Goal: Information Seeking & Learning: Compare options

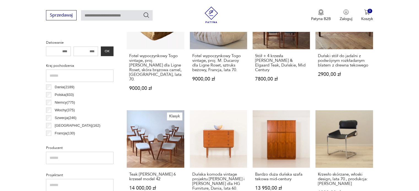
scroll to position [146, 0]
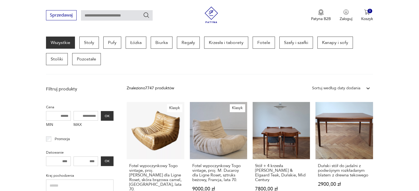
click at [78, 117] on input "MAX" at bounding box center [86, 116] width 25 height 10
drag, startPoint x: 78, startPoint y: 117, endPoint x: 109, endPoint y: 116, distance: 30.9
click at [109, 116] on div "MIN MAX OK" at bounding box center [80, 120] width 68 height 18
click at [82, 116] on input "MAX" at bounding box center [86, 116] width 25 height 10
type input "*"
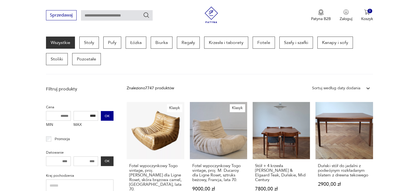
type input "****"
click at [108, 113] on button "OK" at bounding box center [107, 116] width 13 height 10
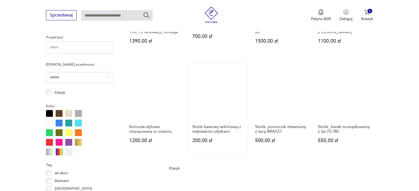
scroll to position [504, 0]
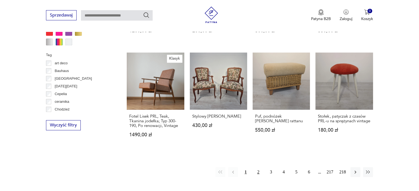
click at [258, 170] on button "2" at bounding box center [258, 173] width 10 height 10
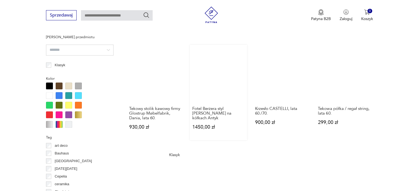
scroll to position [504, 0]
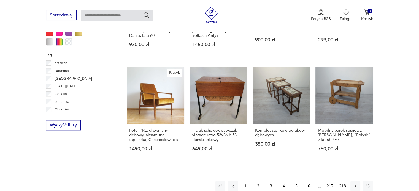
click at [271, 184] on button "3" at bounding box center [271, 187] width 10 height 10
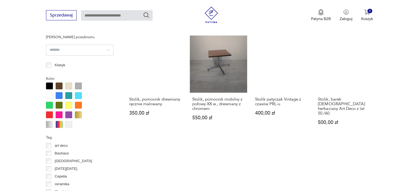
scroll to position [559, 0]
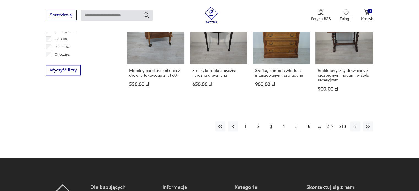
drag, startPoint x: 281, startPoint y: 121, endPoint x: 273, endPoint y: 107, distance: 16.4
click at [281, 122] on button "4" at bounding box center [284, 127] width 10 height 10
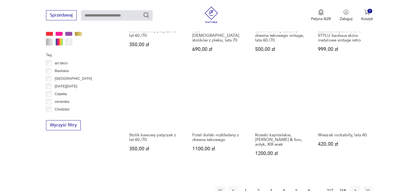
scroll to position [532, 0]
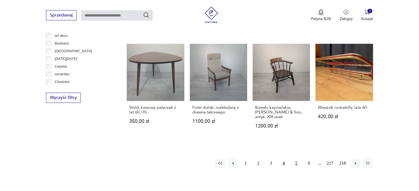
click at [298, 159] on button "5" at bounding box center [297, 164] width 10 height 10
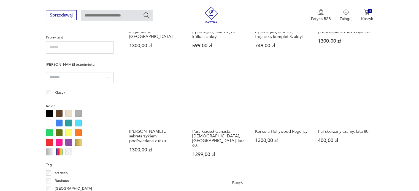
scroll to position [504, 0]
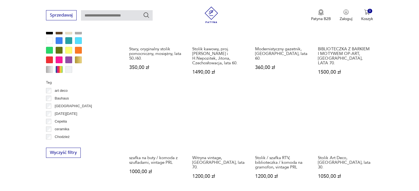
scroll to position [614, 0]
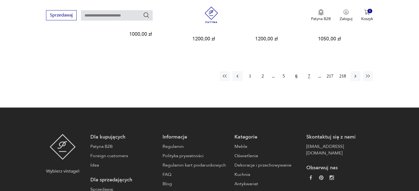
click at [310, 71] on button "7" at bounding box center [309, 76] width 10 height 10
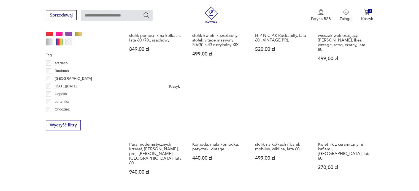
scroll to position [642, 0]
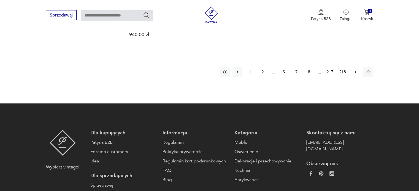
click at [355, 69] on icon "button" at bounding box center [356, 72] width 6 height 6
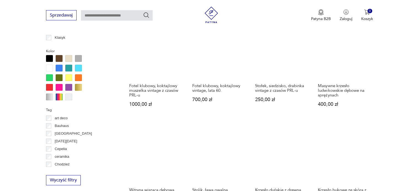
scroll to position [559, 0]
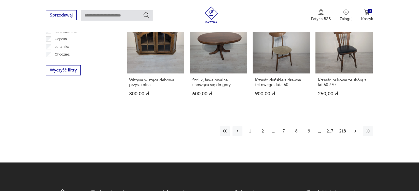
click at [355, 129] on icon "button" at bounding box center [356, 132] width 6 height 6
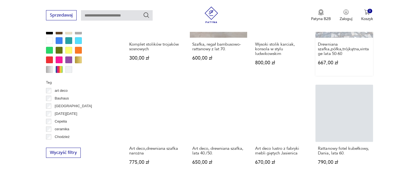
scroll to position [504, 0]
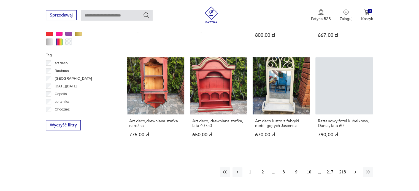
click at [356, 170] on icon "button" at bounding box center [356, 173] width 6 height 6
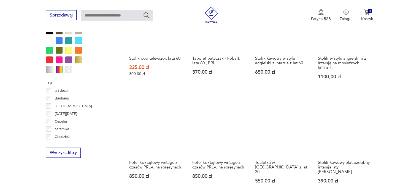
scroll to position [559, 0]
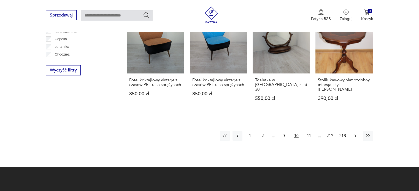
click at [357, 133] on icon "button" at bounding box center [356, 136] width 6 height 6
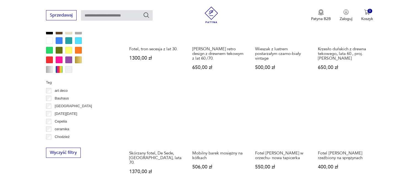
scroll to position [614, 0]
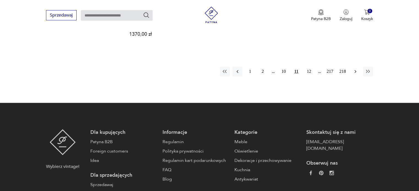
click at [354, 69] on icon "button" at bounding box center [356, 72] width 6 height 6
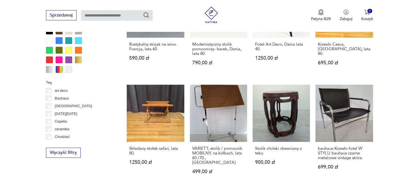
scroll to position [587, 0]
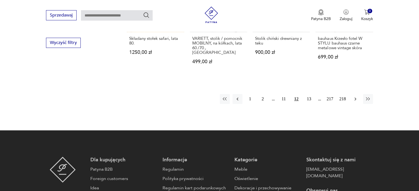
click at [357, 96] on icon "button" at bounding box center [356, 99] width 6 height 6
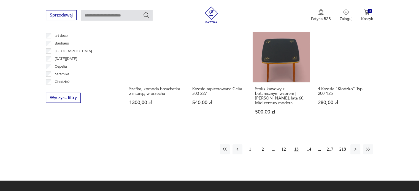
scroll to position [559, 0]
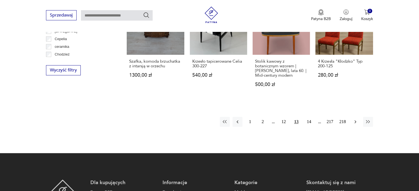
click at [354, 122] on icon "button" at bounding box center [356, 122] width 6 height 6
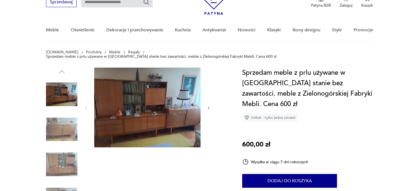
click at [208, 106] on icon "button" at bounding box center [208, 108] width 5 height 5
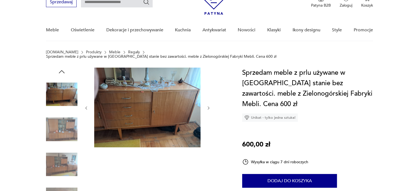
click at [208, 106] on icon "button" at bounding box center [208, 108] width 5 height 5
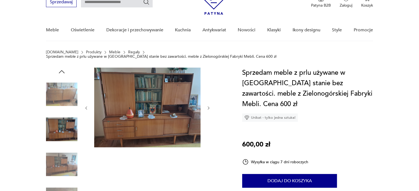
click at [208, 106] on icon "button" at bounding box center [208, 108] width 5 height 5
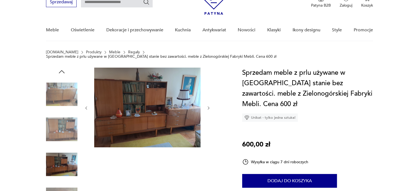
click at [208, 106] on icon "button" at bounding box center [208, 108] width 5 height 5
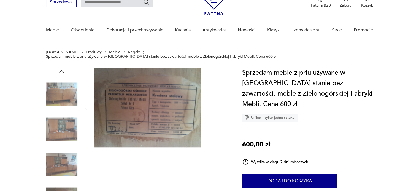
click at [89, 104] on div at bounding box center [147, 108] width 127 height 81
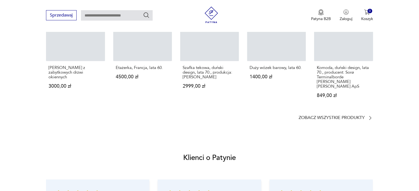
scroll to position [386, 0]
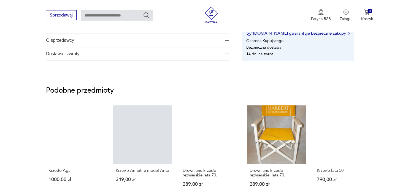
scroll to position [441, 0]
